Goal: Task Accomplishment & Management: Use online tool/utility

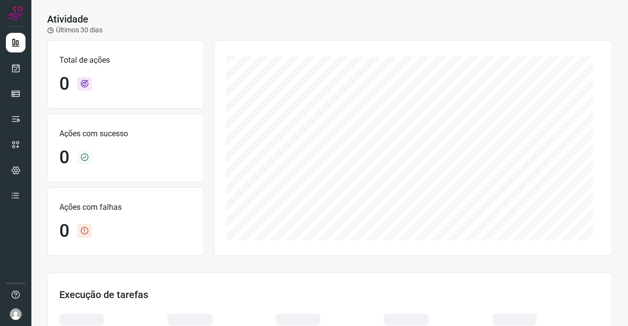
scroll to position [49, 0]
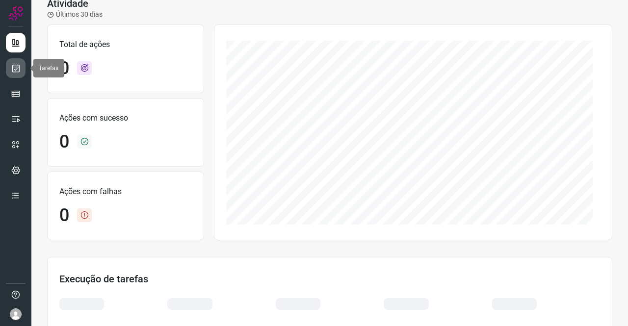
click at [21, 67] on link at bounding box center [16, 68] width 20 height 20
click at [14, 65] on icon at bounding box center [16, 68] width 10 height 10
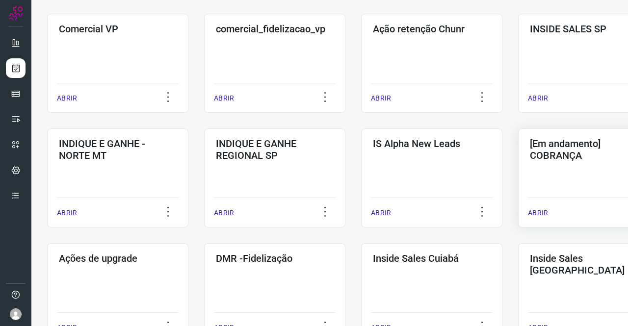
scroll to position [294, 0]
click at [559, 175] on div "[Em andamento] COBRANÇA ABRIR" at bounding box center [588, 177] width 141 height 99
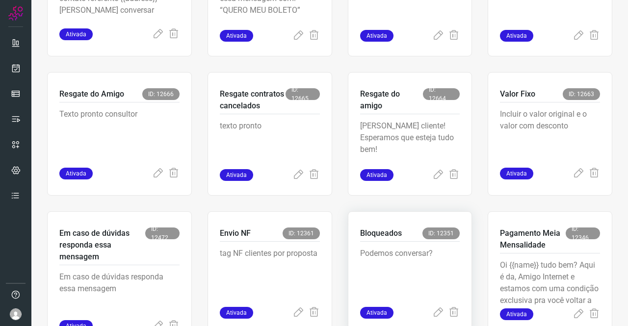
scroll to position [383, 0]
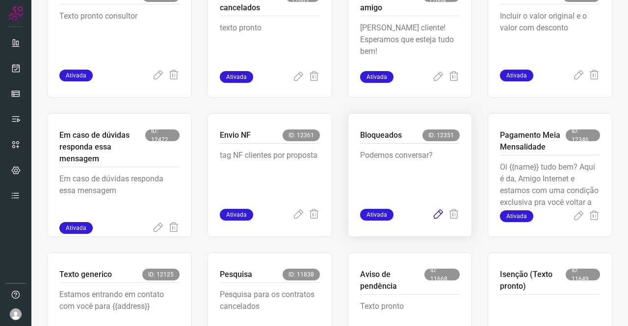
click at [432, 214] on icon at bounding box center [438, 215] width 12 height 12
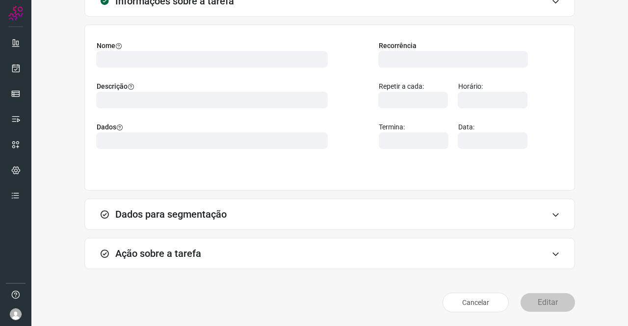
scroll to position [56, 0]
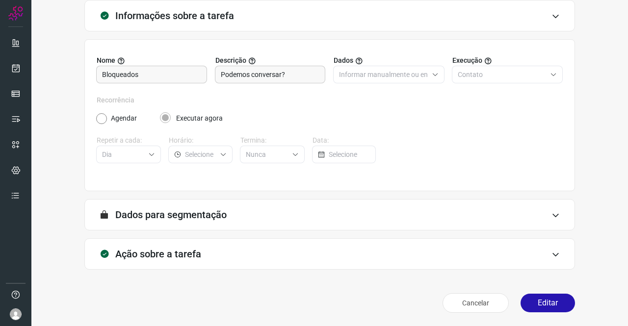
click at [166, 251] on h3 "Ação sobre a tarefa" at bounding box center [158, 254] width 86 height 12
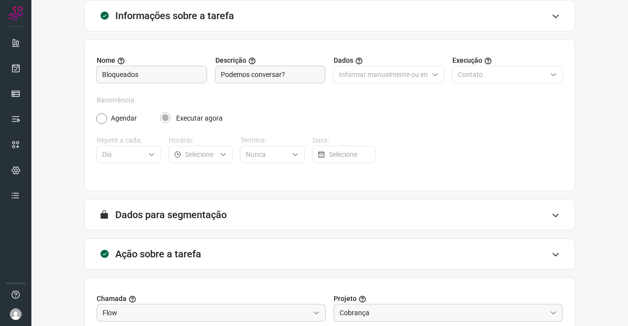
scroll to position [204, 0]
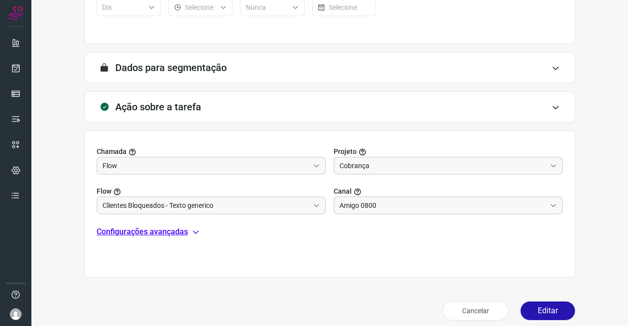
click at [170, 228] on p "Configurações avançadas" at bounding box center [142, 232] width 91 height 12
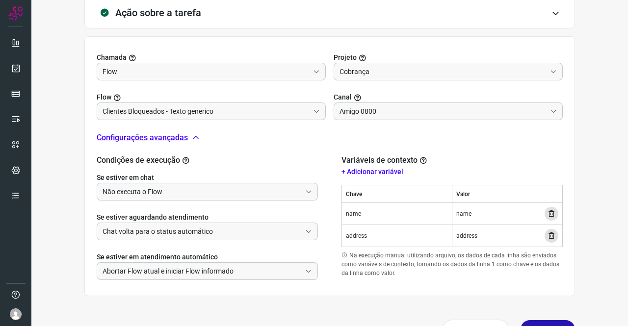
scroll to position [302, 0]
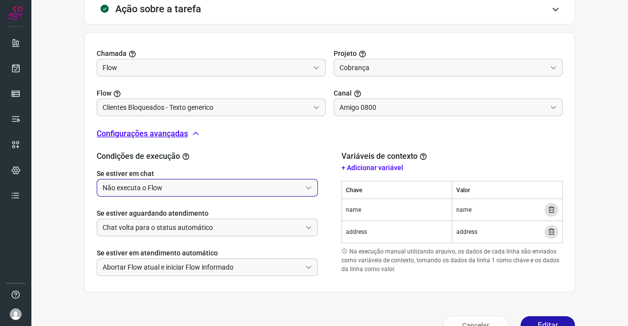
click at [158, 186] on input "Não executa o Flow" at bounding box center [202, 188] width 199 height 17
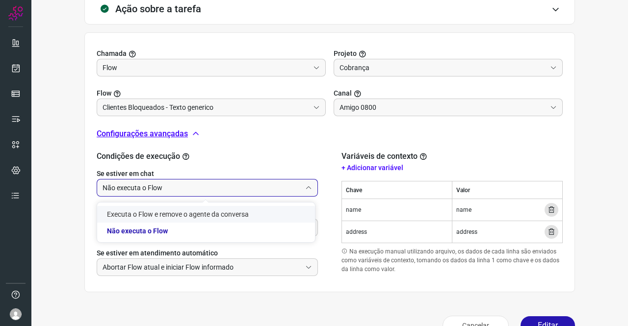
click at [143, 210] on li "Executa o Flow e remove o agente da conversa" at bounding box center [206, 214] width 218 height 17
type input "Executa o Flow e remove o agente da conversa"
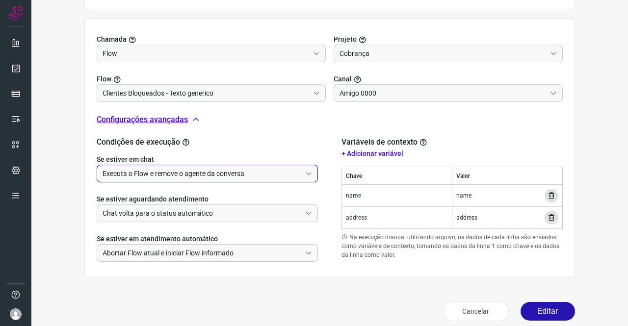
scroll to position [324, 0]
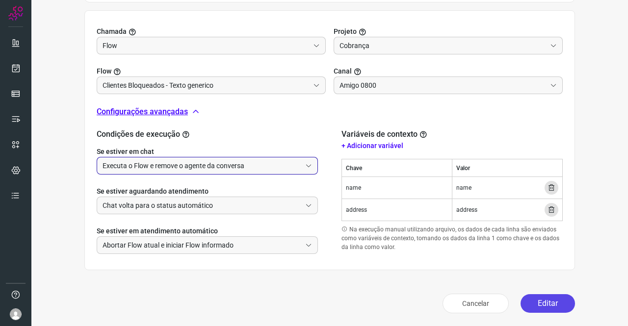
click at [535, 295] on button "Editar" at bounding box center [548, 303] width 54 height 19
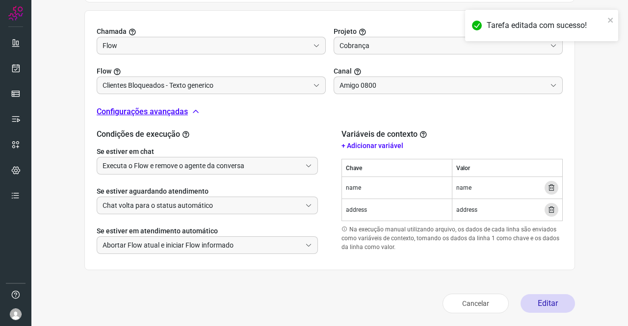
scroll to position [179, 0]
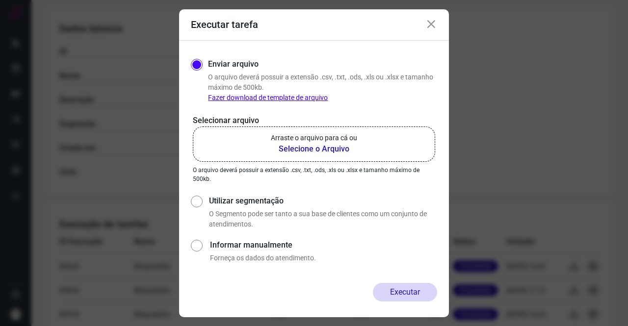
click at [321, 148] on b "Selecione o Arquivo" at bounding box center [314, 149] width 86 height 12
click at [0, 0] on input "Arraste o arquivo para cá ou Selecione o Arquivo" at bounding box center [0, 0] width 0 height 0
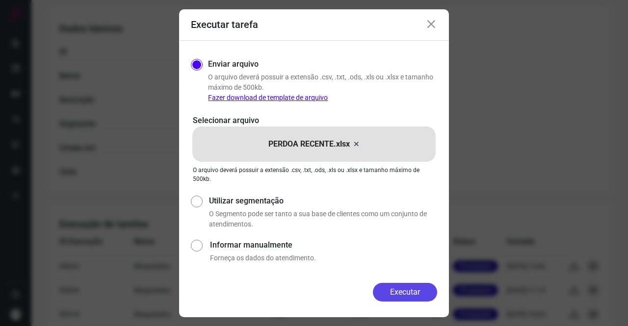
click at [418, 293] on button "Executar" at bounding box center [405, 292] width 64 height 19
